Goal: Task Accomplishment & Management: Complete application form

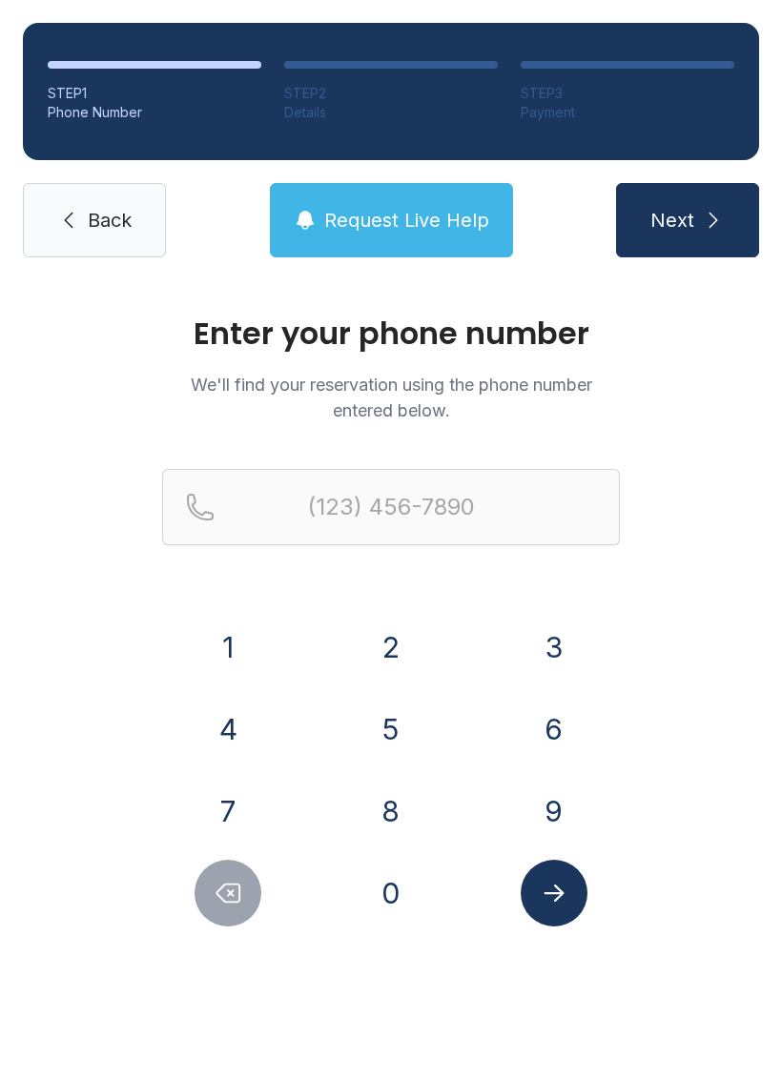
click at [552, 642] on button "3" at bounding box center [553, 647] width 67 height 67
click at [392, 897] on button "0" at bounding box center [390, 893] width 67 height 67
click at [375, 718] on button "5" at bounding box center [390, 729] width 67 height 67
click at [556, 826] on button "9" at bounding box center [553, 811] width 67 height 67
click at [382, 904] on button "0" at bounding box center [390, 893] width 67 height 67
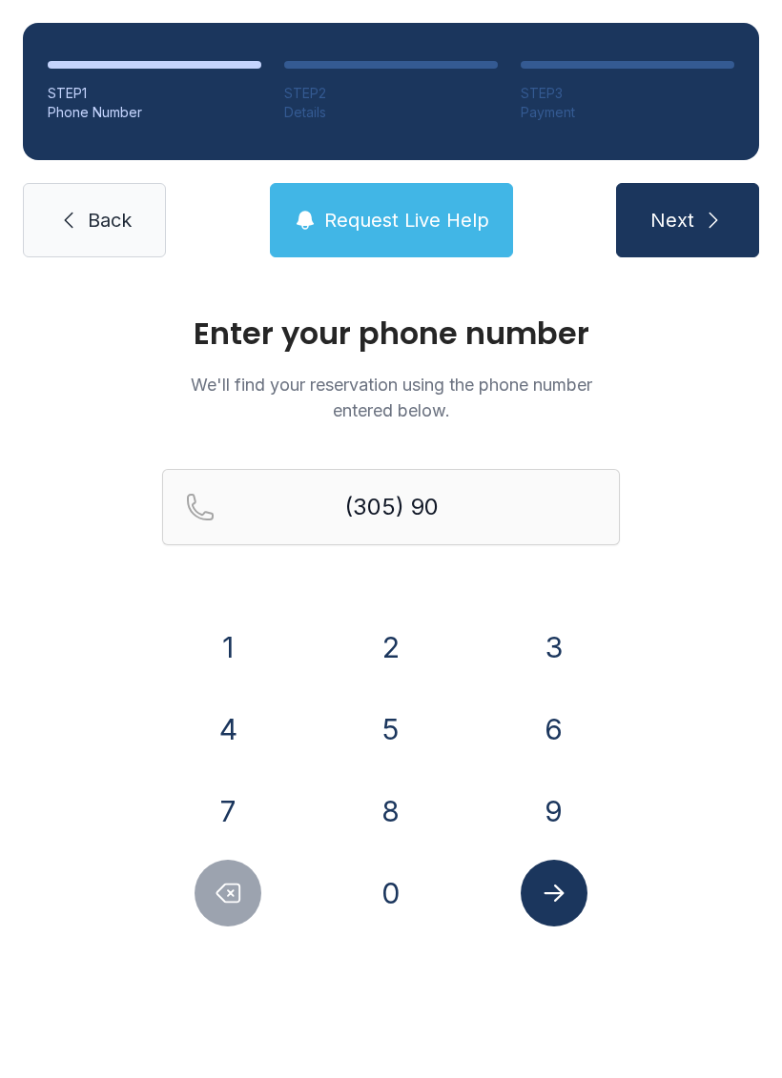
click at [385, 635] on button "2" at bounding box center [390, 647] width 67 height 67
click at [217, 798] on button "7" at bounding box center [227, 811] width 67 height 67
click at [214, 632] on button "1" at bounding box center [227, 647] width 67 height 67
click at [570, 644] on button "3" at bounding box center [553, 647] width 67 height 67
click at [378, 879] on button "0" at bounding box center [390, 893] width 67 height 67
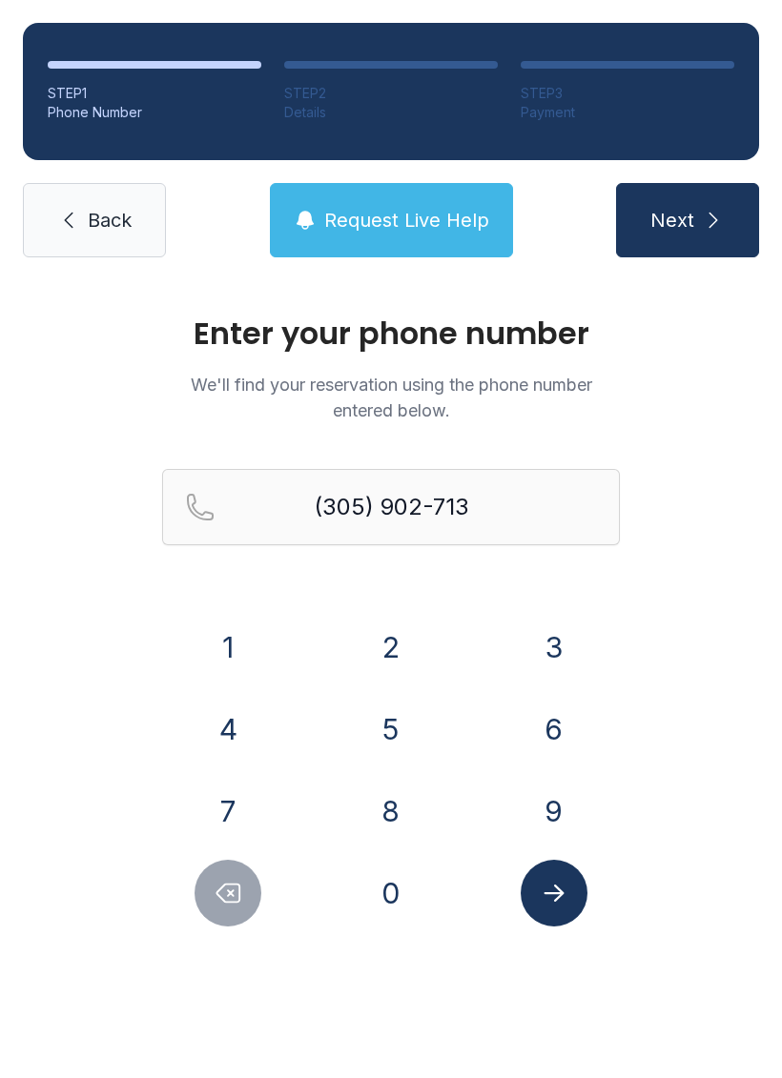
type input "[PHONE_NUMBER]"
click at [554, 913] on button "Submit lookup form" at bounding box center [553, 893] width 67 height 67
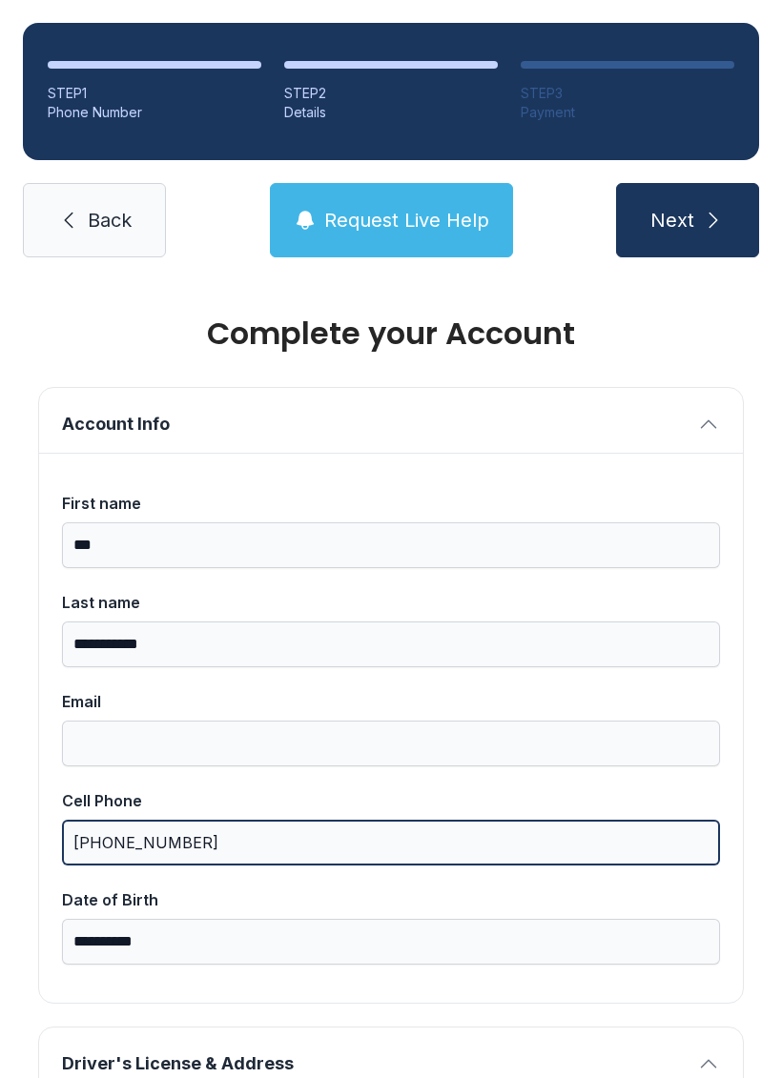
click at [540, 865] on input "[PHONE_NUMBER]" at bounding box center [391, 843] width 658 height 46
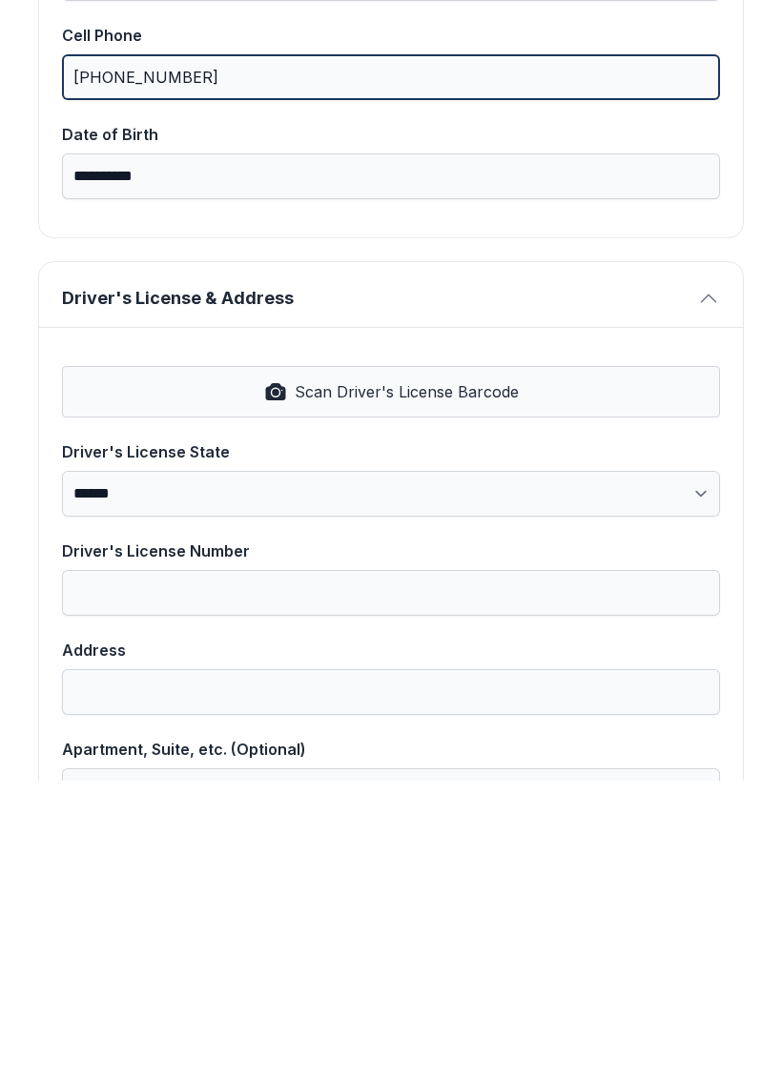
scroll to position [473, 0]
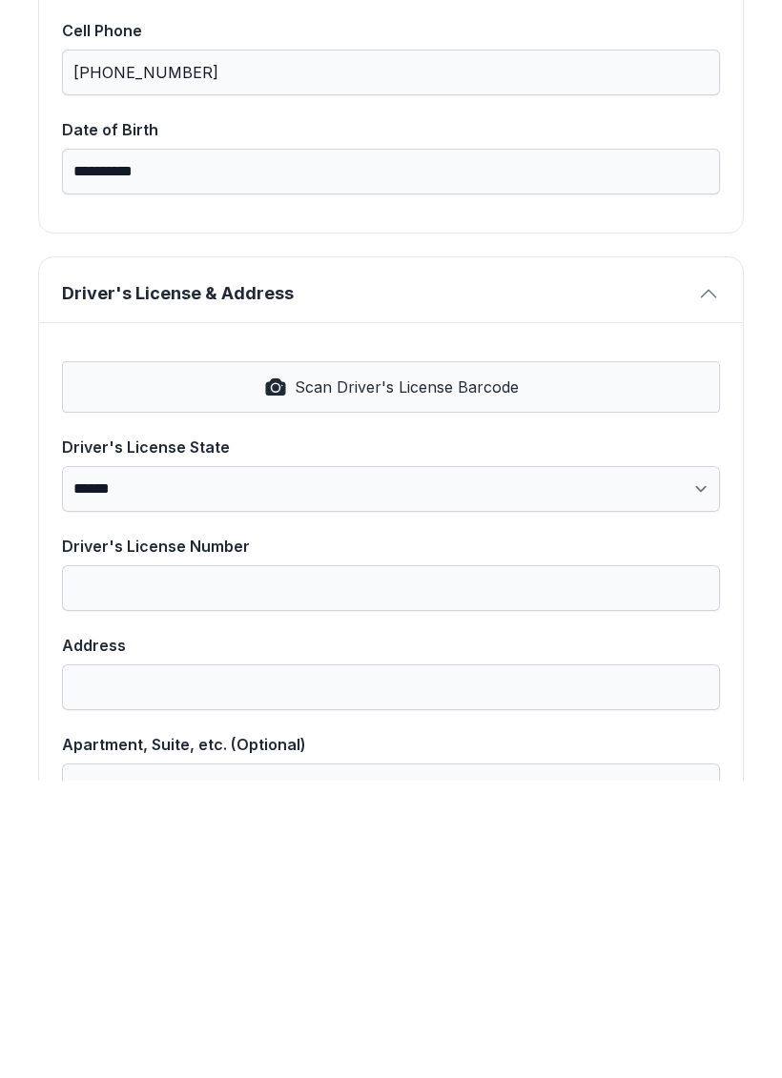
click at [395, 673] on span "Scan Driver's License Barcode" at bounding box center [407, 684] width 224 height 23
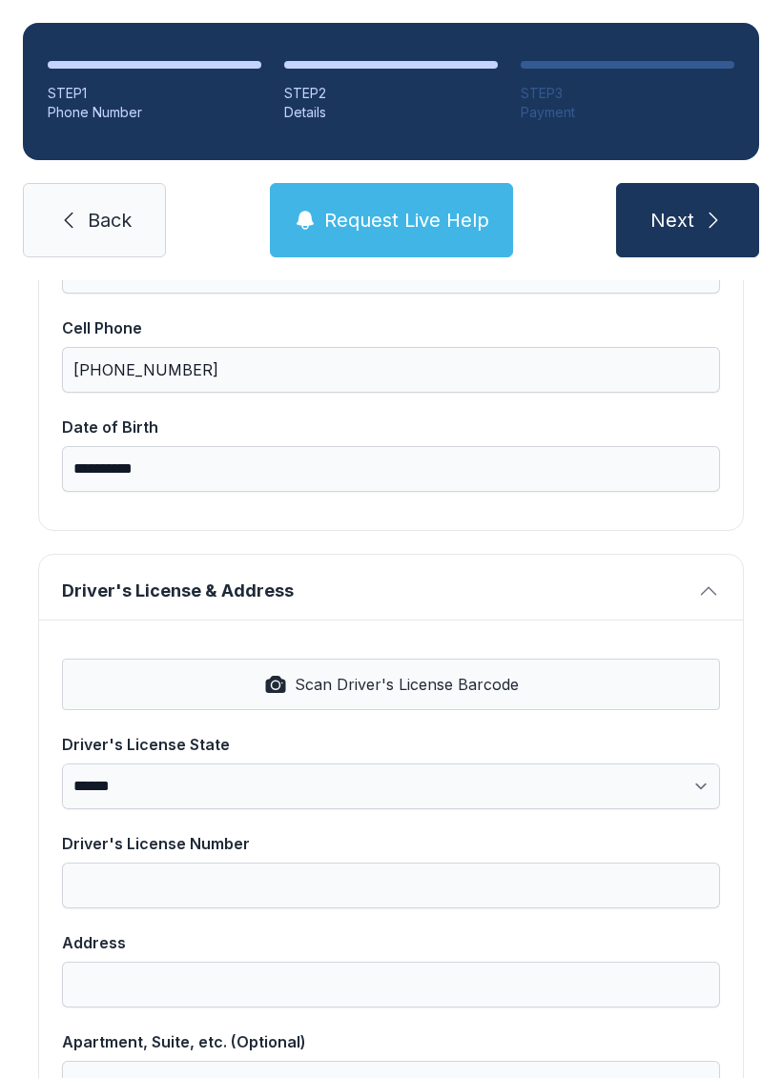
select select "**"
type input "**********"
select select "**"
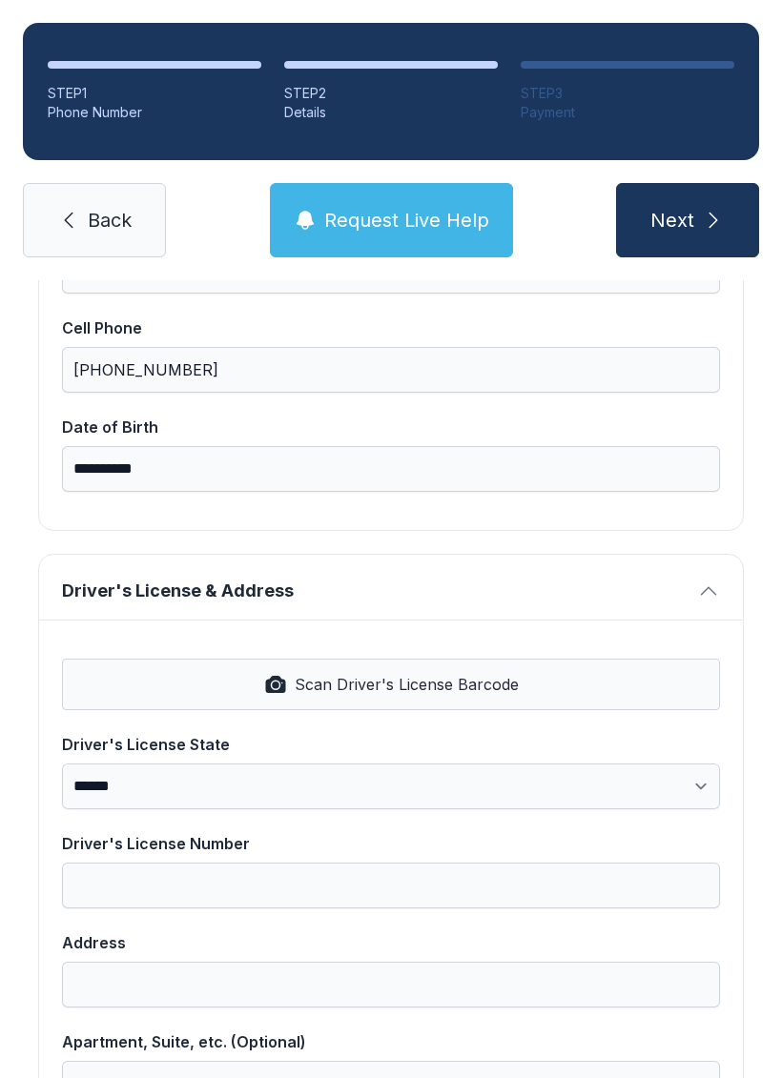
type input "*****"
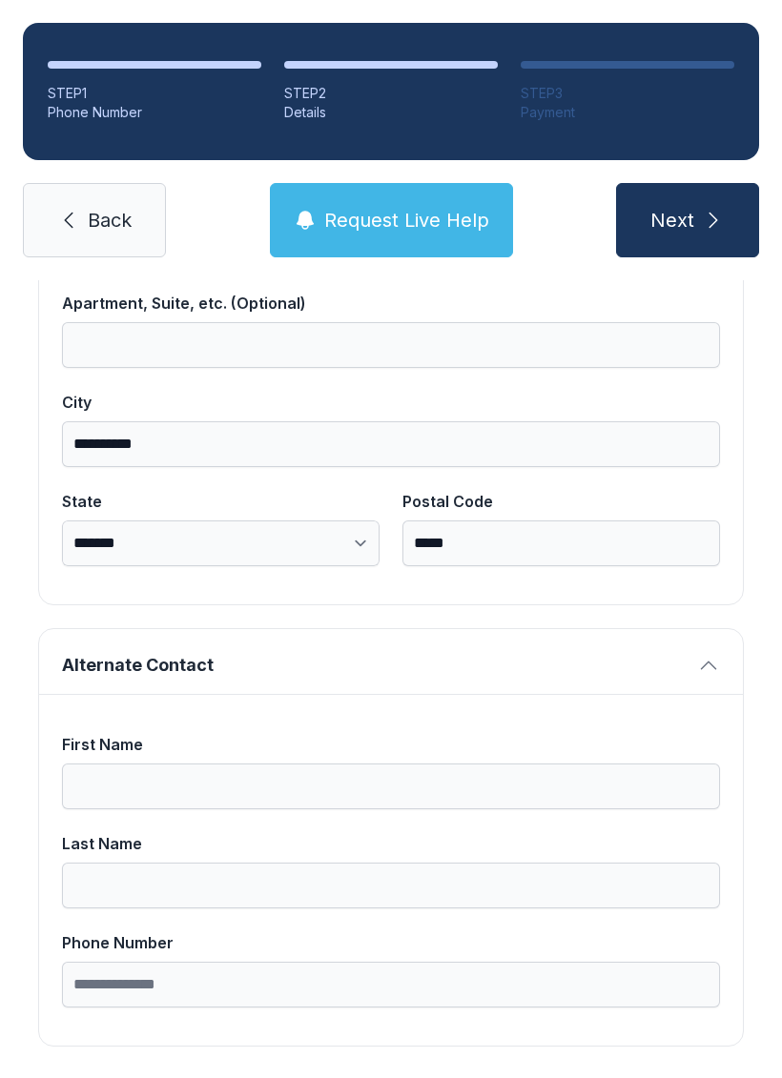
scroll to position [1210, 0]
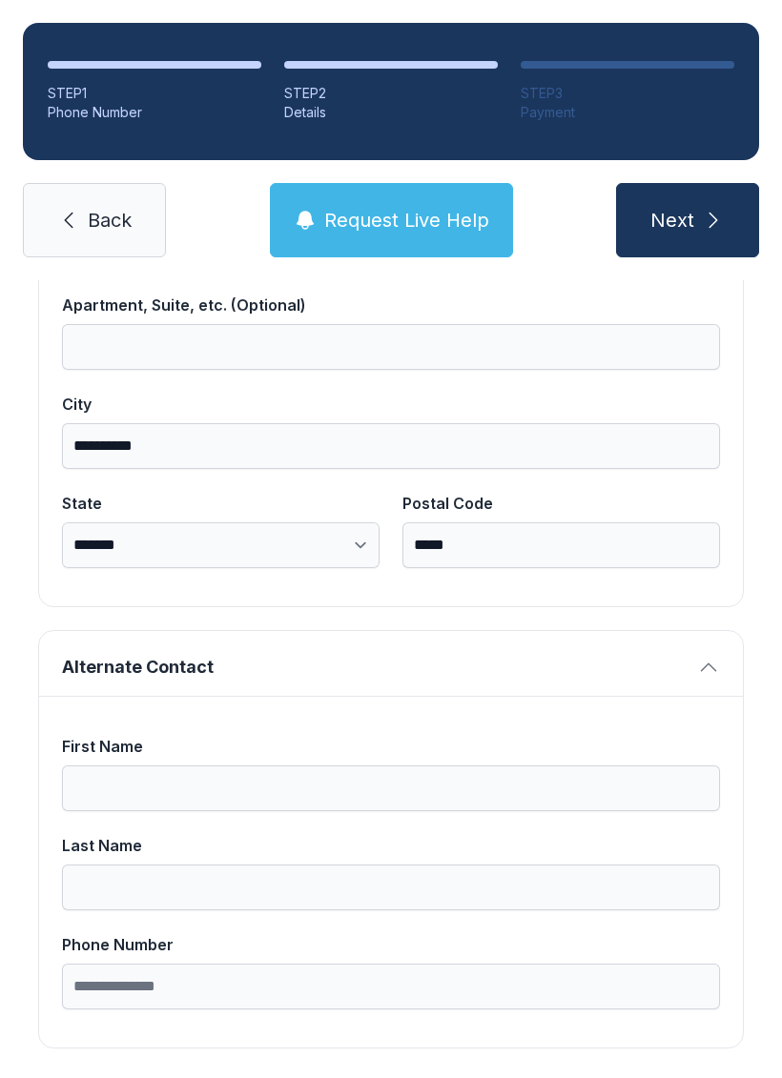
click at [700, 183] on button "Next" at bounding box center [687, 220] width 143 height 74
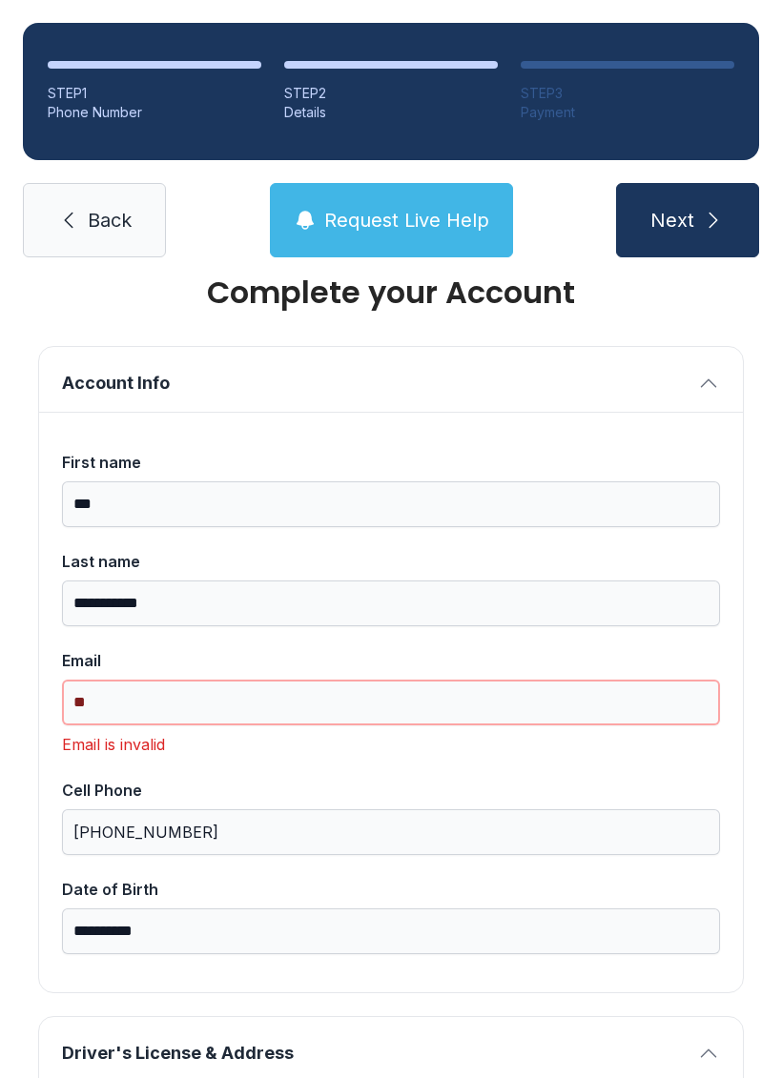
type input "*"
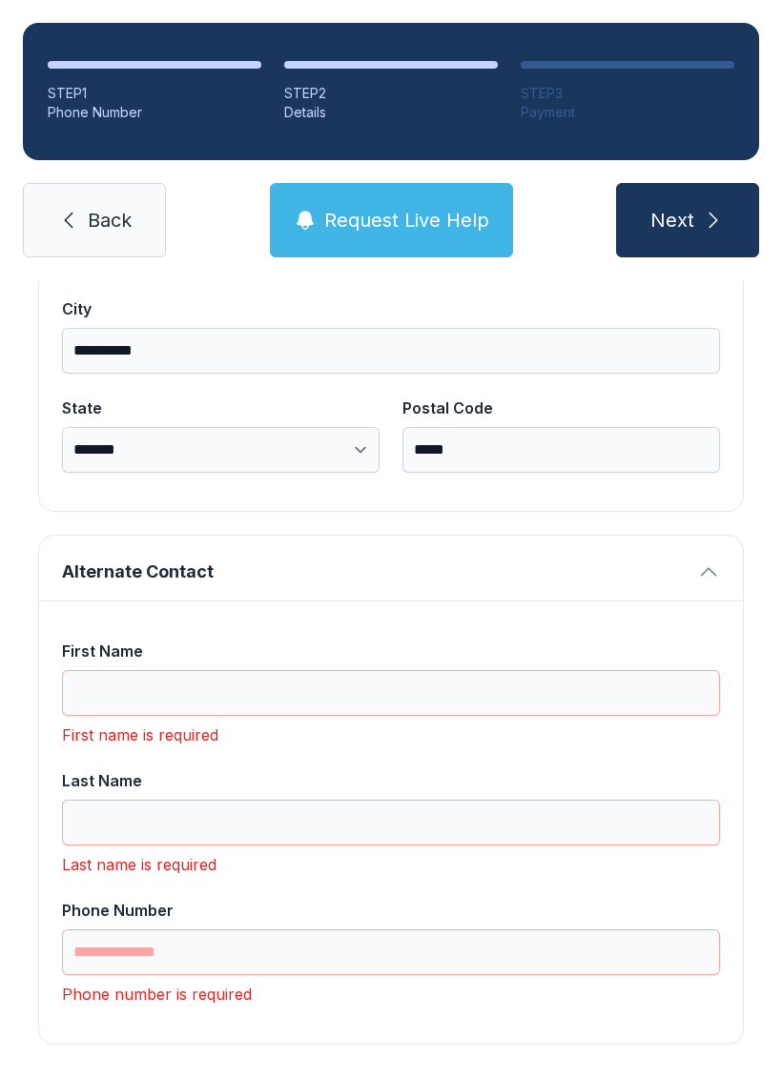
scroll to position [1301, 0]
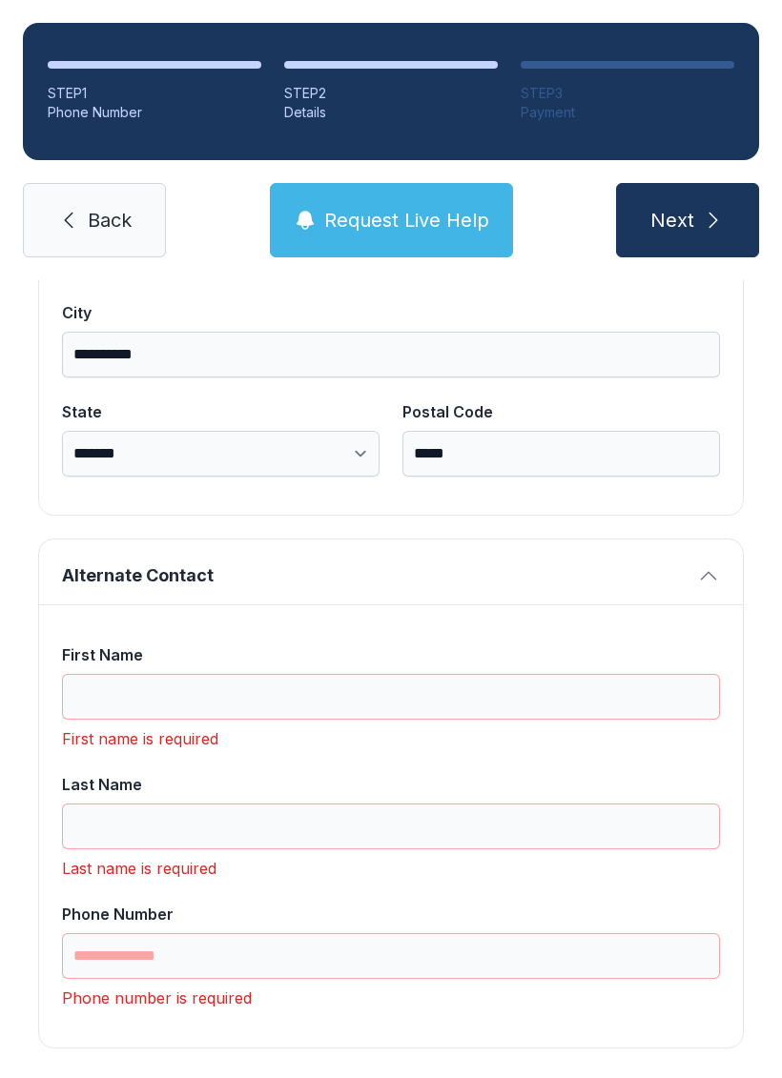
type input "**********"
click at [168, 698] on input "First Name" at bounding box center [391, 697] width 658 height 46
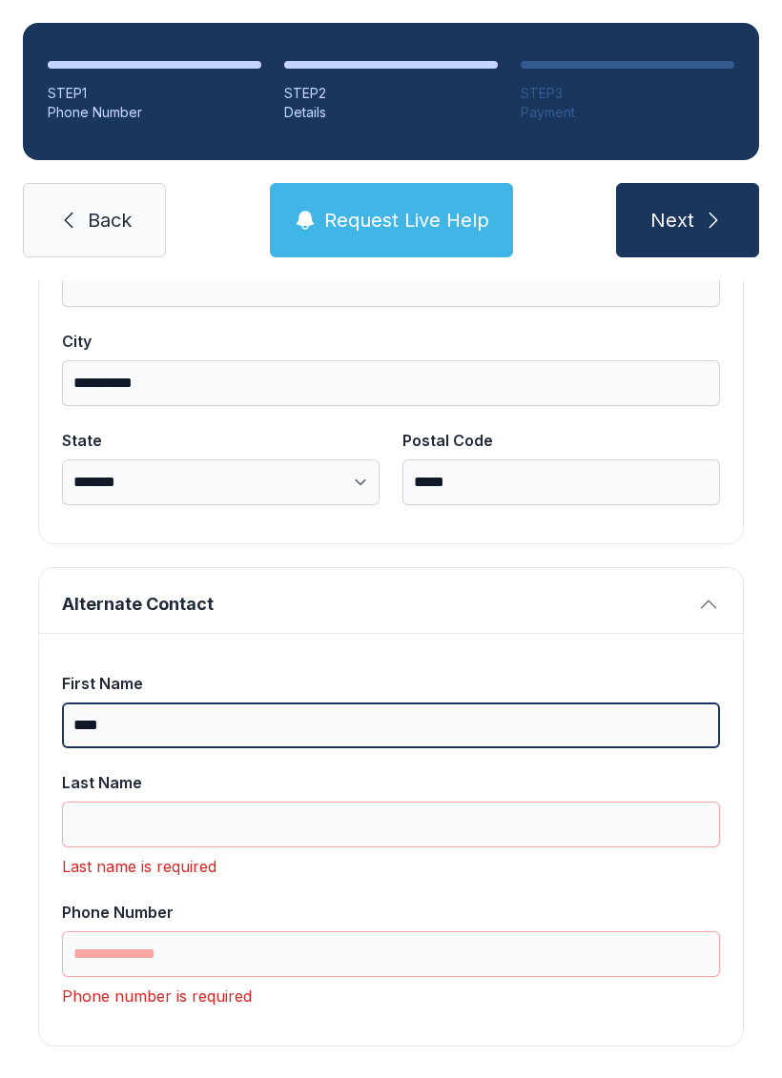
scroll to position [1271, 0]
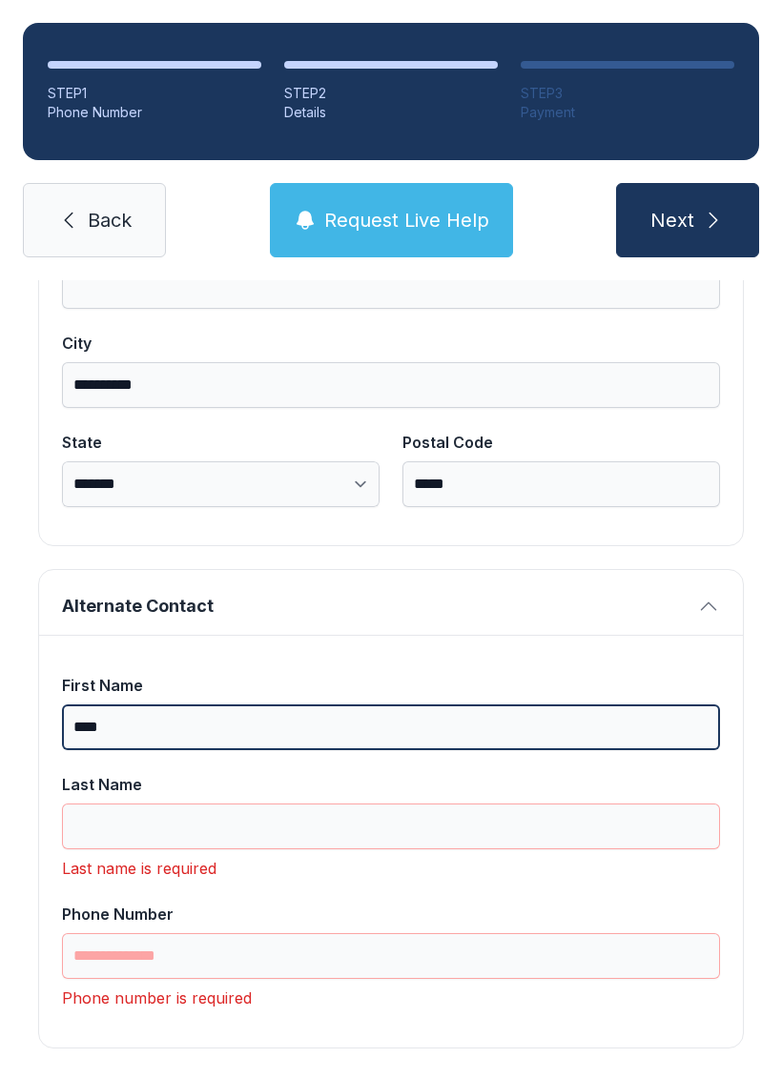
type input "****"
click at [686, 220] on button "Next" at bounding box center [687, 220] width 143 height 74
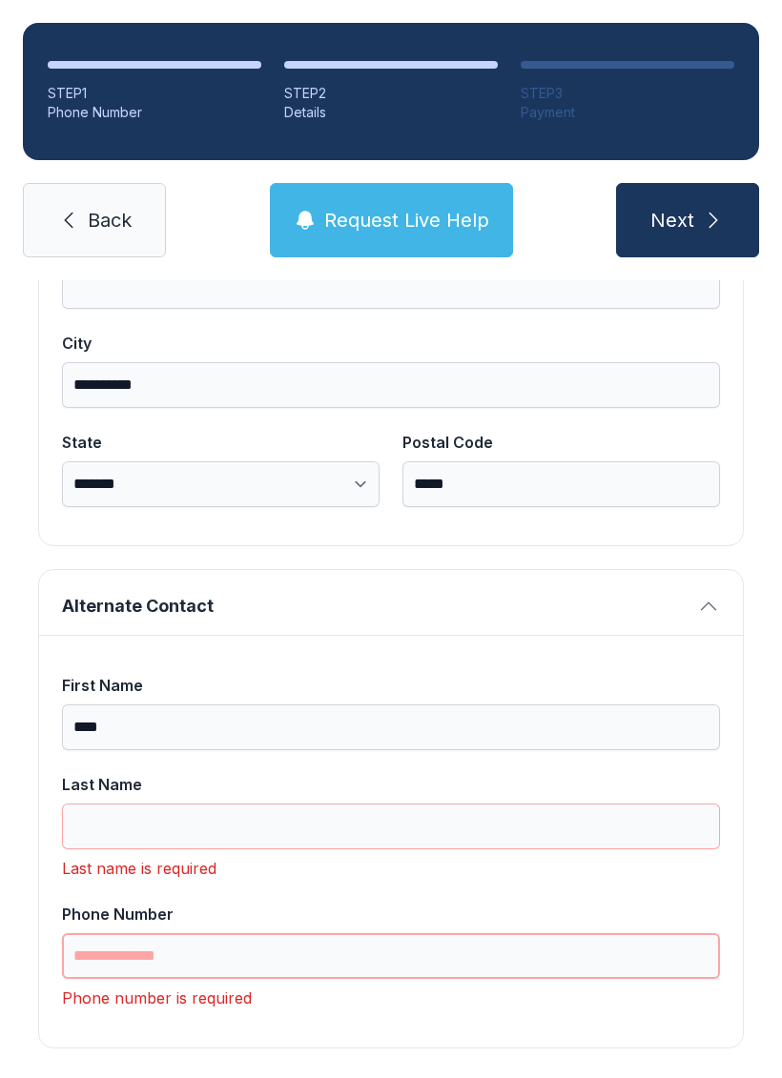
type input "*"
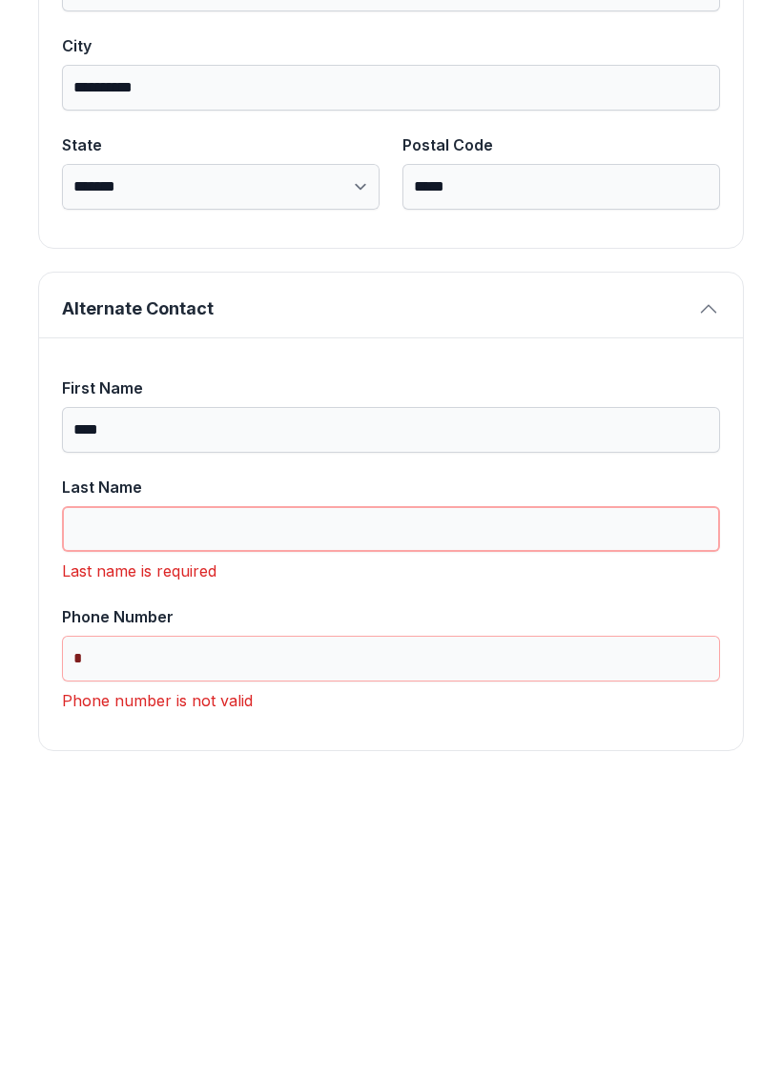
click at [168, 804] on input "Last Name" at bounding box center [391, 827] width 658 height 46
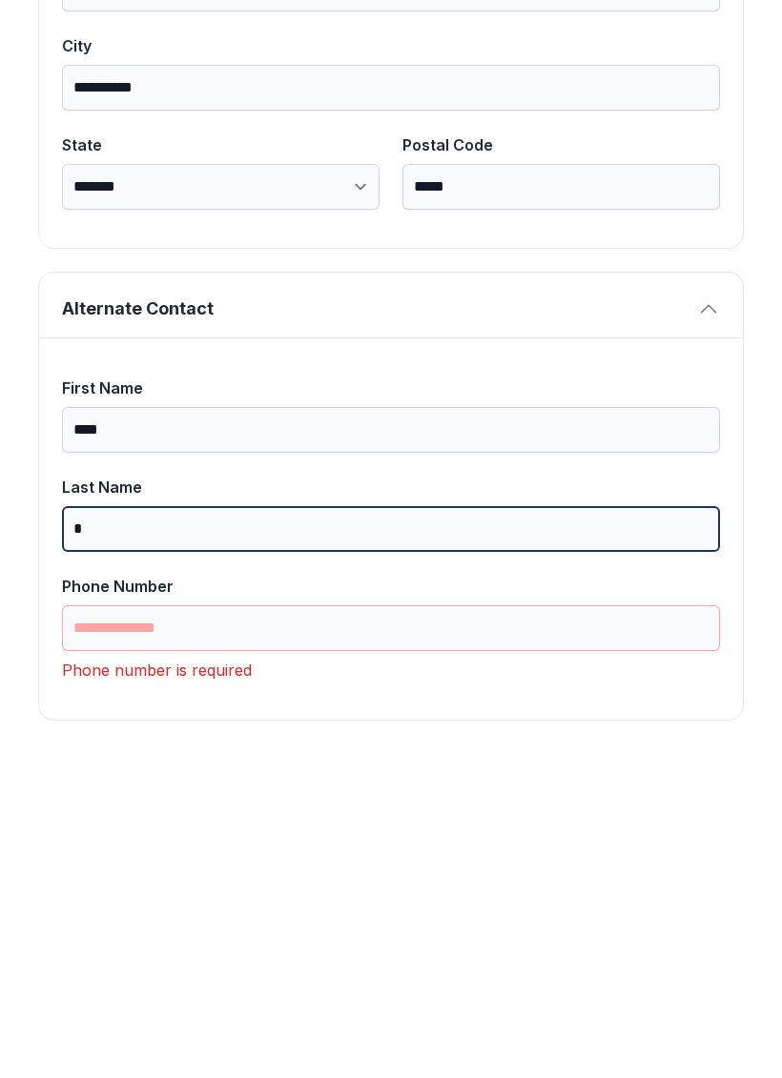
scroll to position [1240, 0]
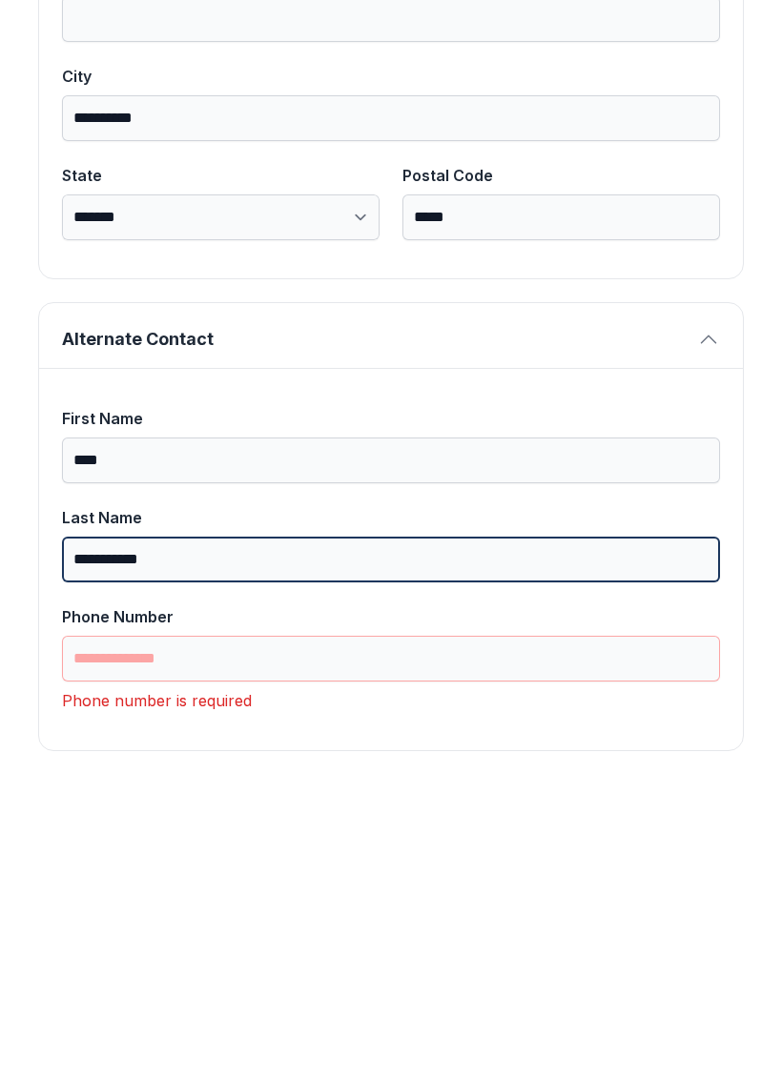
type input "**********"
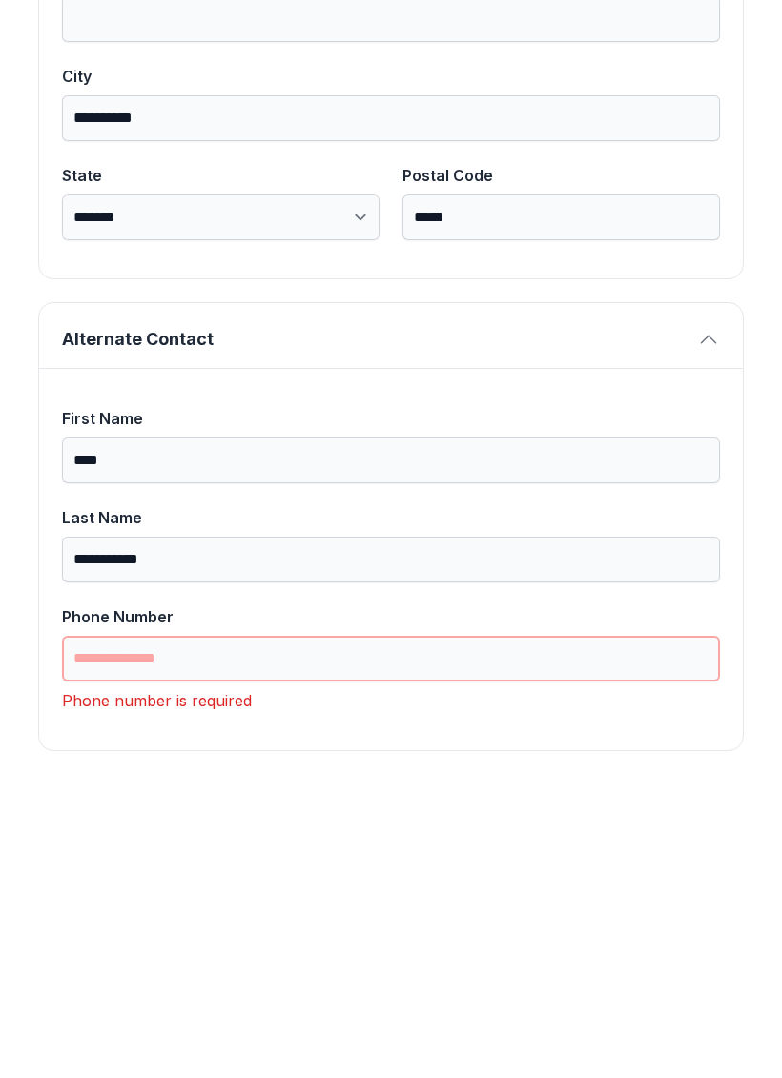
click at [165, 933] on input "Phone Number" at bounding box center [391, 956] width 658 height 46
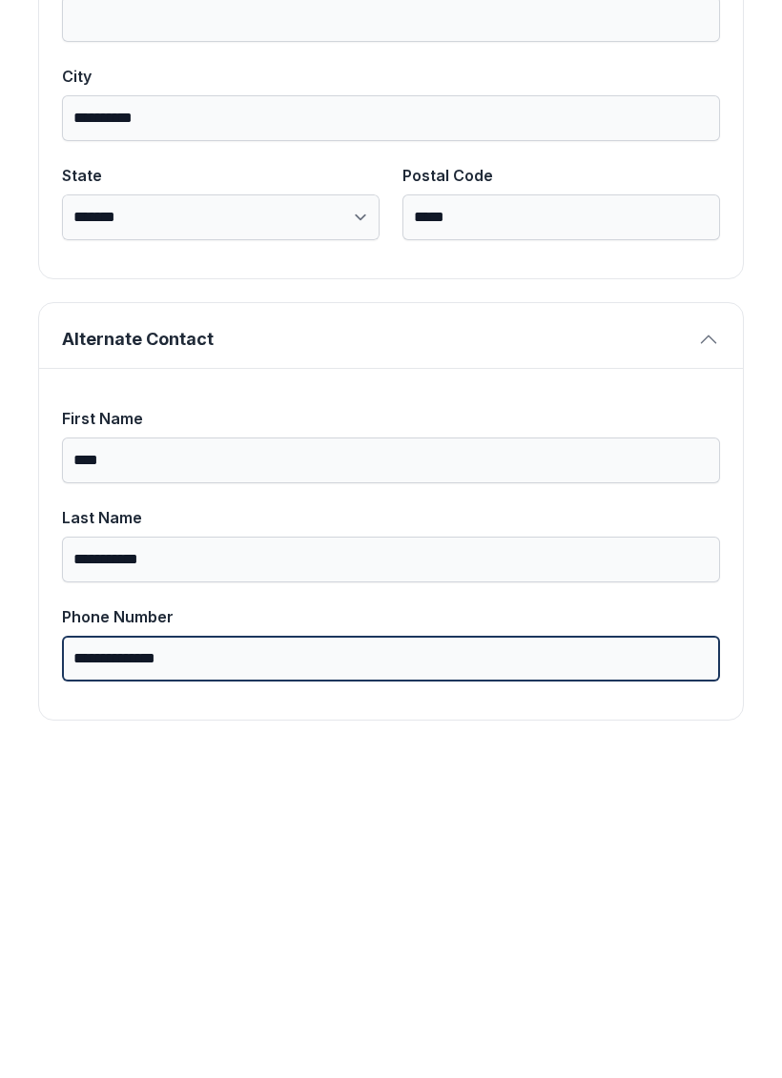
scroll to position [1210, 0]
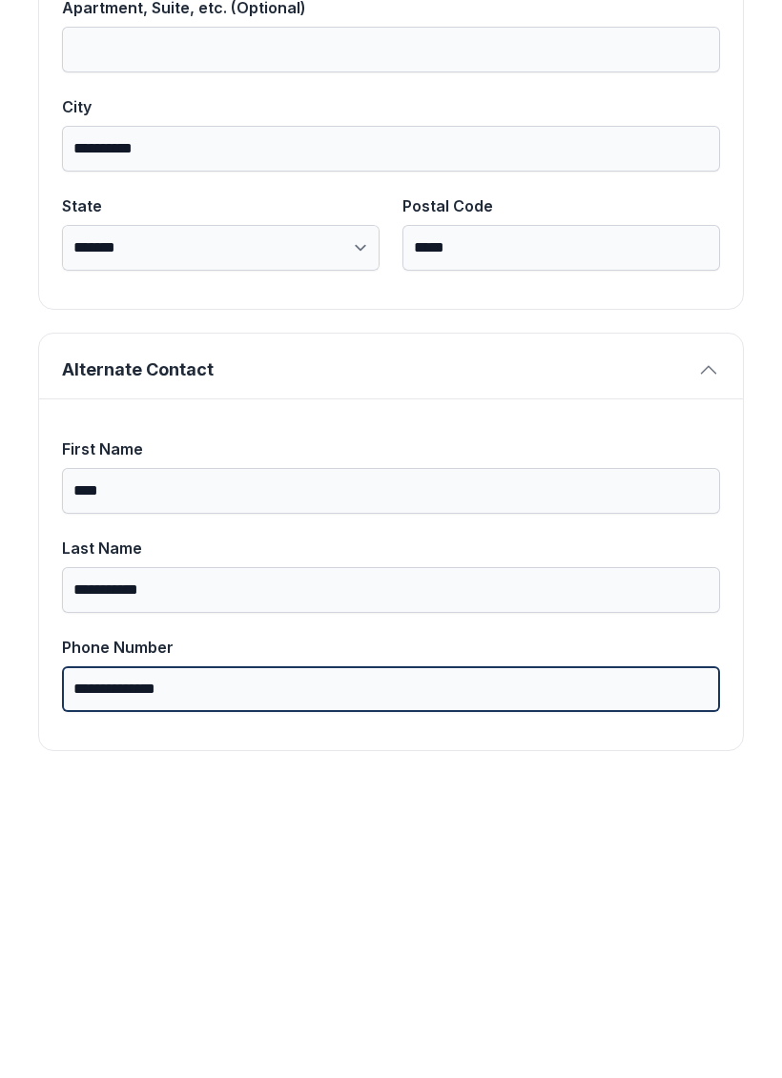
type input "**********"
click at [686, 183] on button "Next" at bounding box center [687, 220] width 143 height 74
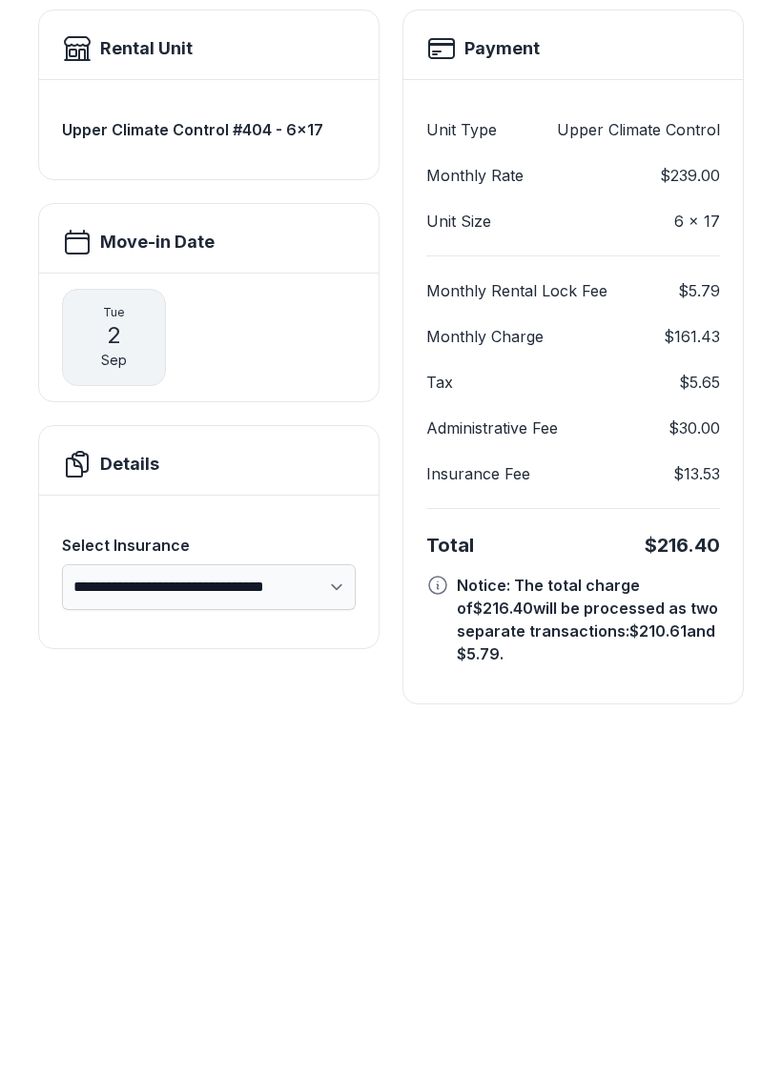
scroll to position [10, 0]
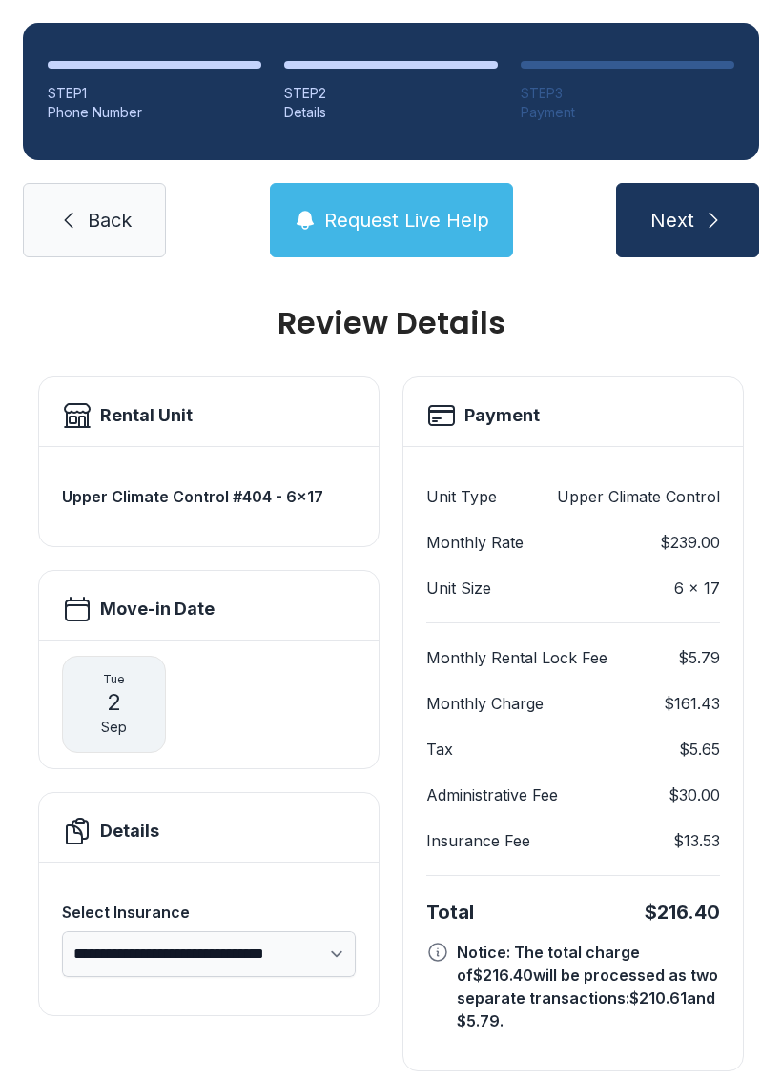
click at [760, 785] on div "**********" at bounding box center [391, 709] width 782 height 878
click at [95, 207] on span "Back" at bounding box center [110, 220] width 44 height 27
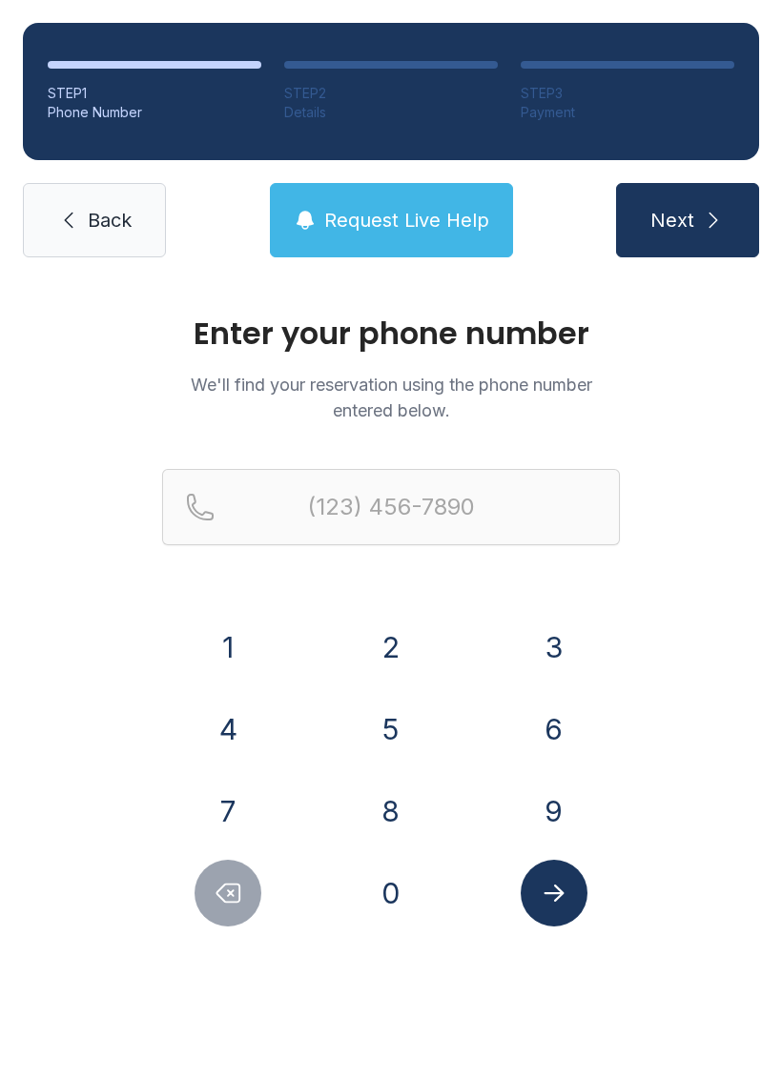
click at [113, 210] on span "Back" at bounding box center [110, 220] width 44 height 27
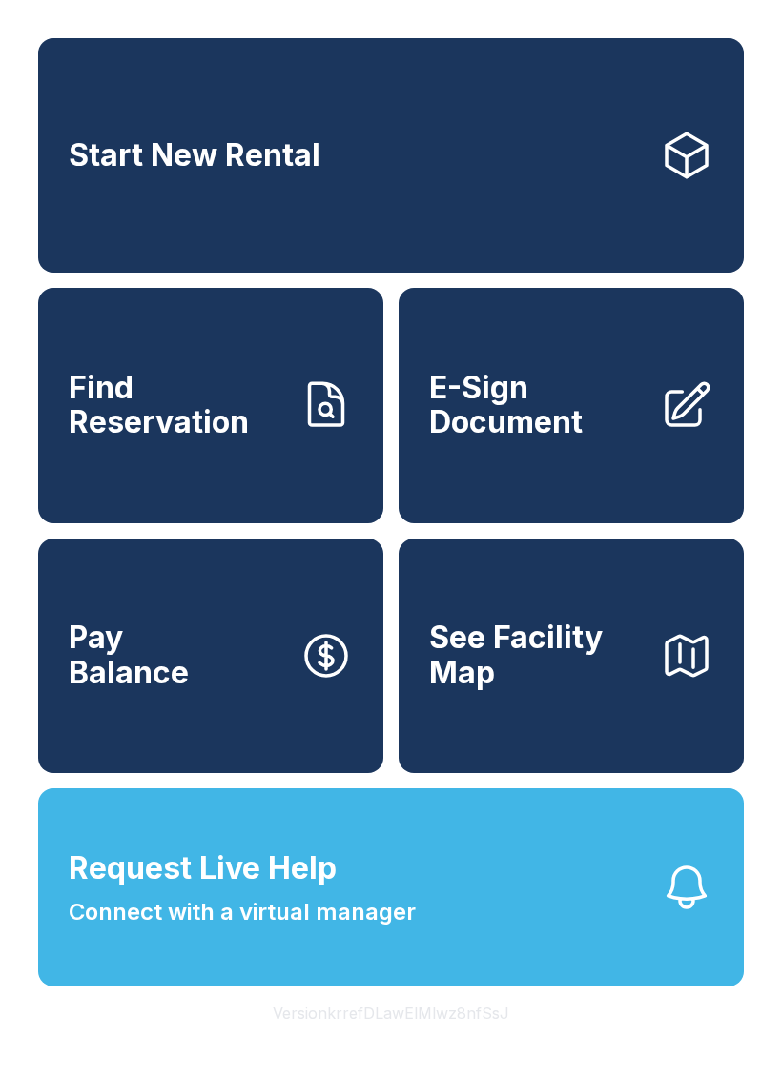
click at [535, 377] on link "E-Sign Document" at bounding box center [570, 405] width 345 height 234
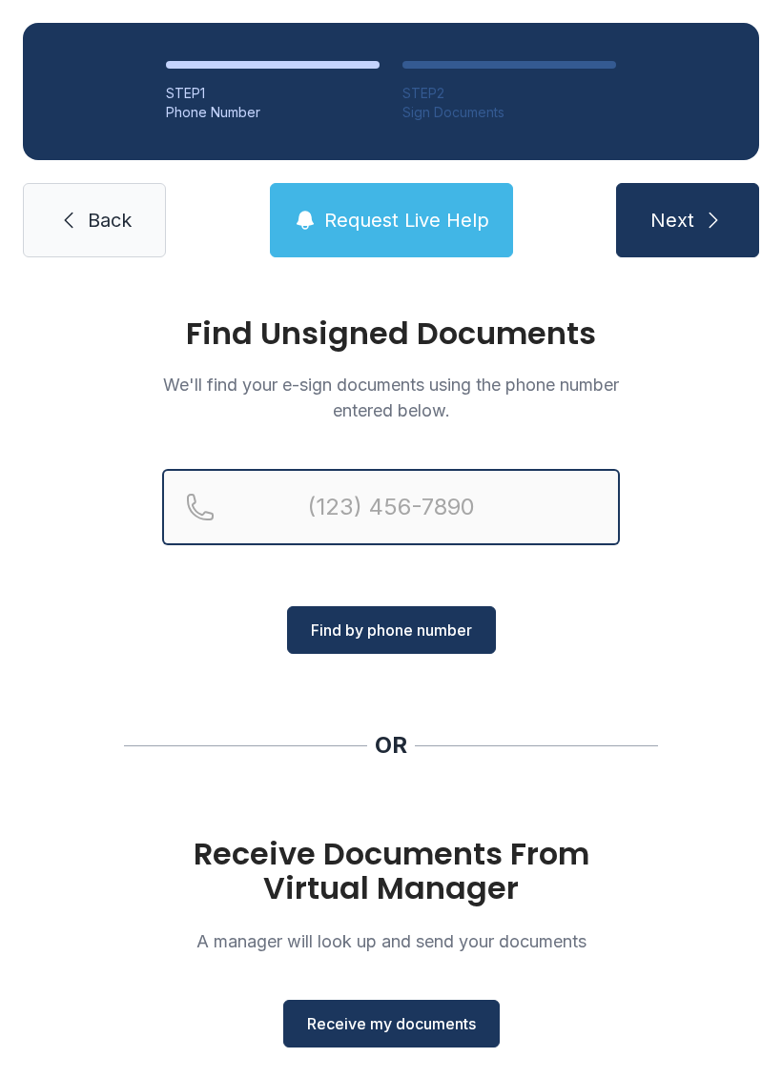
click at [405, 509] on input "Reservation phone number" at bounding box center [391, 507] width 458 height 76
type input "("
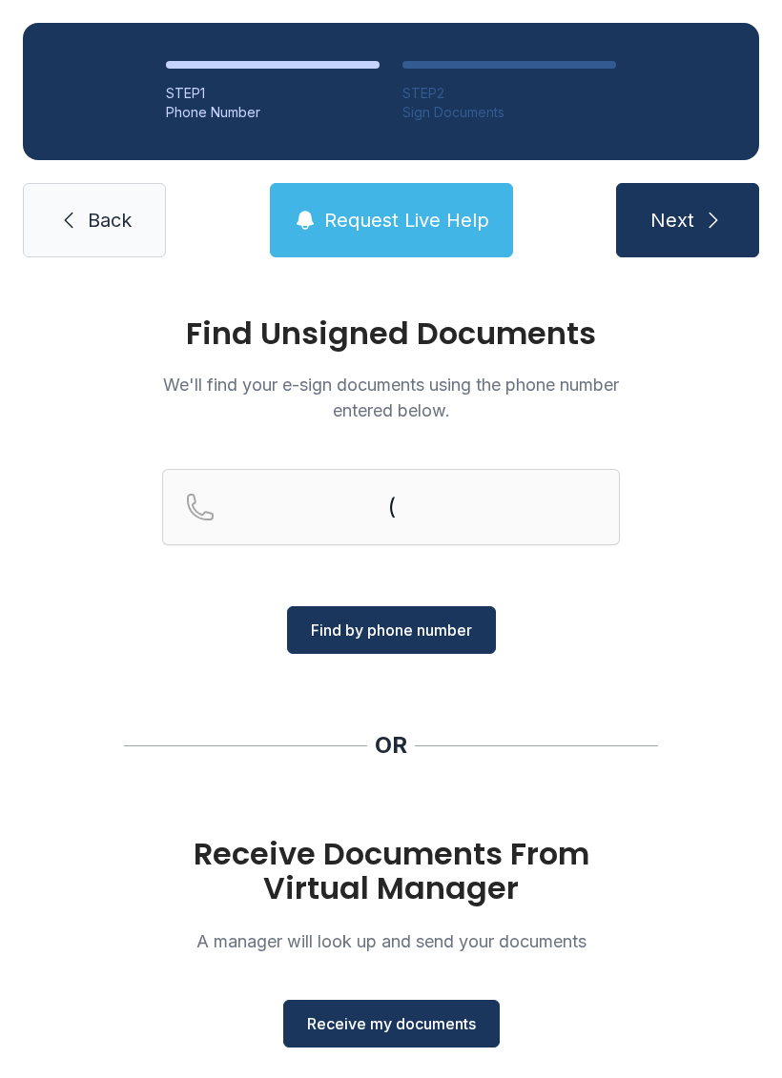
click at [728, 432] on div "Find Unsigned Documents We'll find your e-sign documents using the phone number…" at bounding box center [391, 702] width 782 height 844
click at [409, 1030] on span "Receive my documents" at bounding box center [391, 1023] width 169 height 23
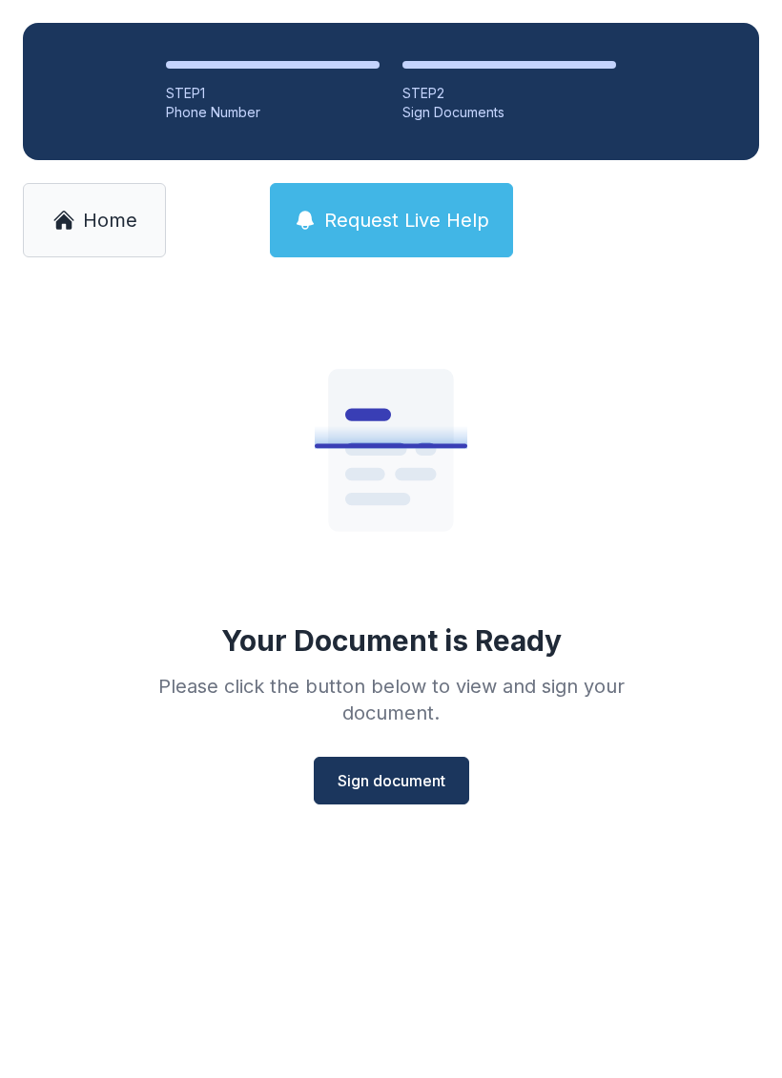
click at [402, 771] on span "Sign document" at bounding box center [391, 780] width 108 height 23
click at [385, 770] on span "Sign document" at bounding box center [391, 780] width 108 height 23
click at [409, 778] on span "Sign document" at bounding box center [391, 780] width 108 height 23
click at [427, 797] on button "Sign document" at bounding box center [391, 781] width 155 height 48
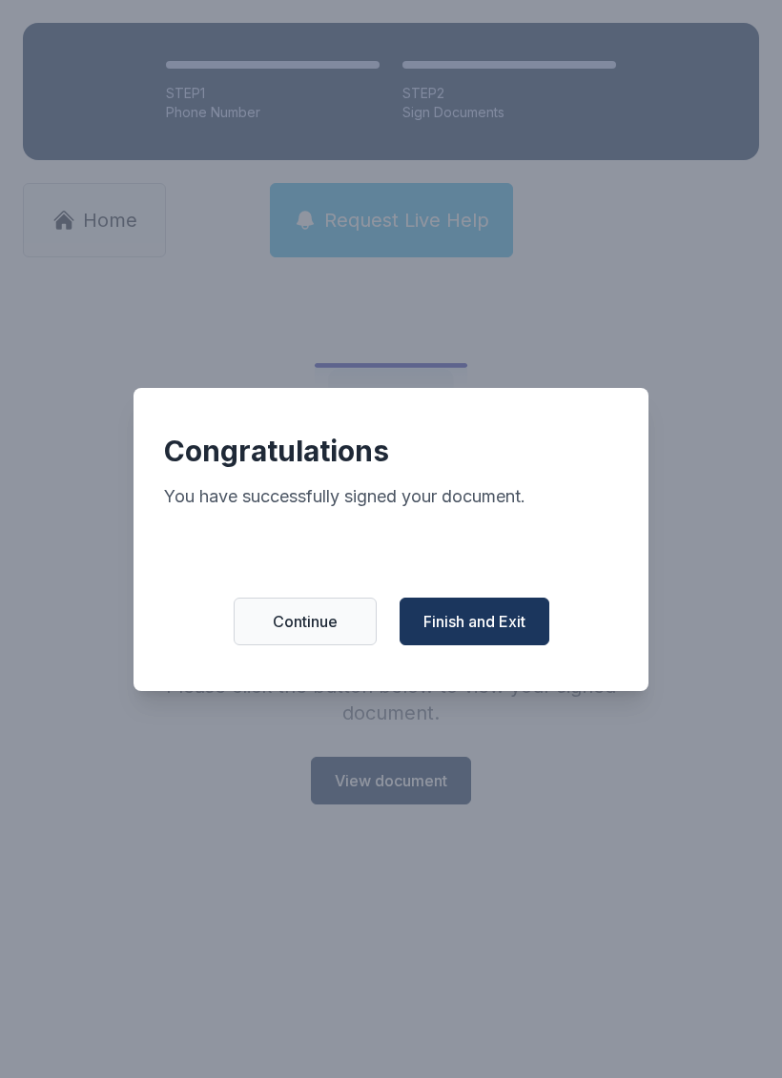
click at [507, 628] on span "Finish and Exit" at bounding box center [474, 621] width 102 height 23
